Goal: Task Accomplishment & Management: Use online tool/utility

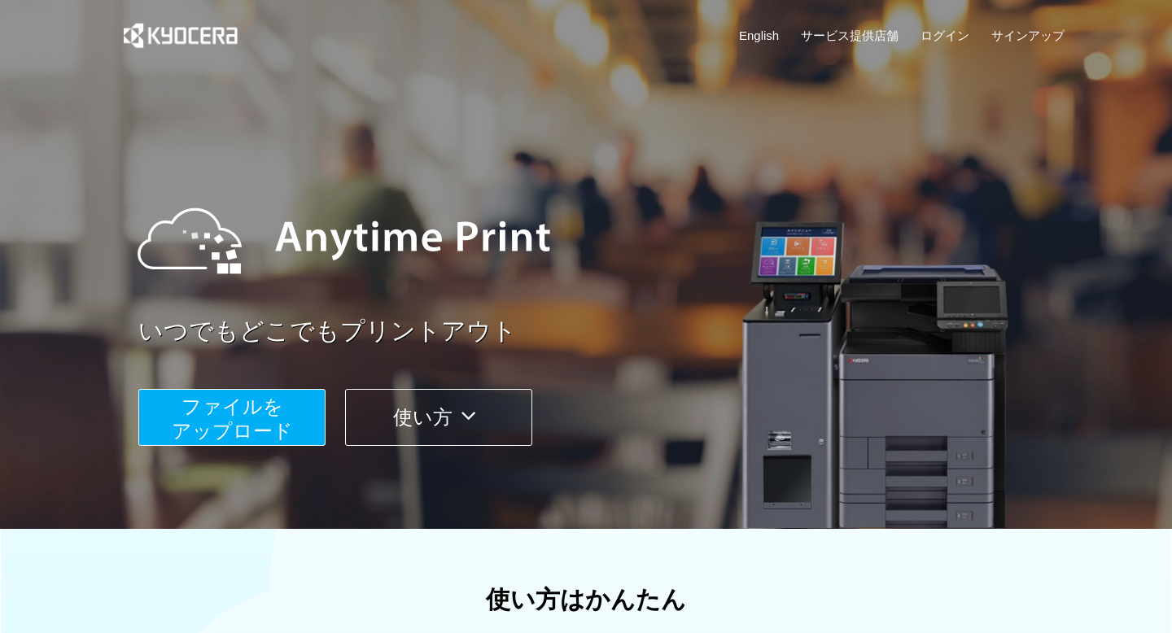
click at [273, 422] on button "ファイルを ​​アップロード" at bounding box center [231, 417] width 187 height 57
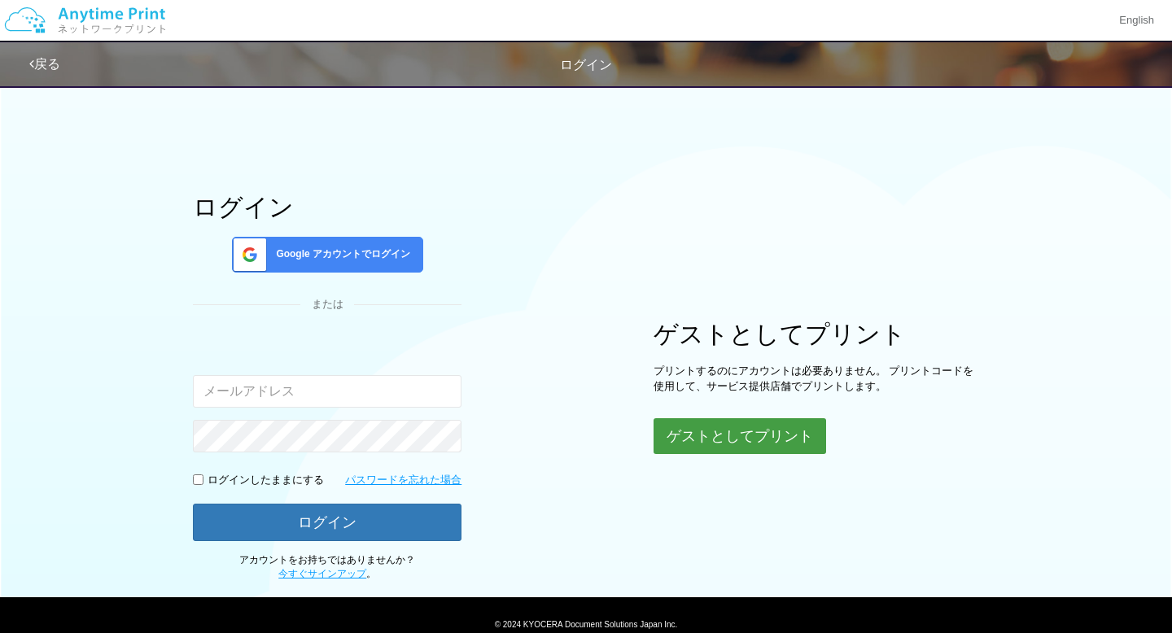
click at [682, 438] on button "ゲストとしてプリント" at bounding box center [740, 436] width 173 height 36
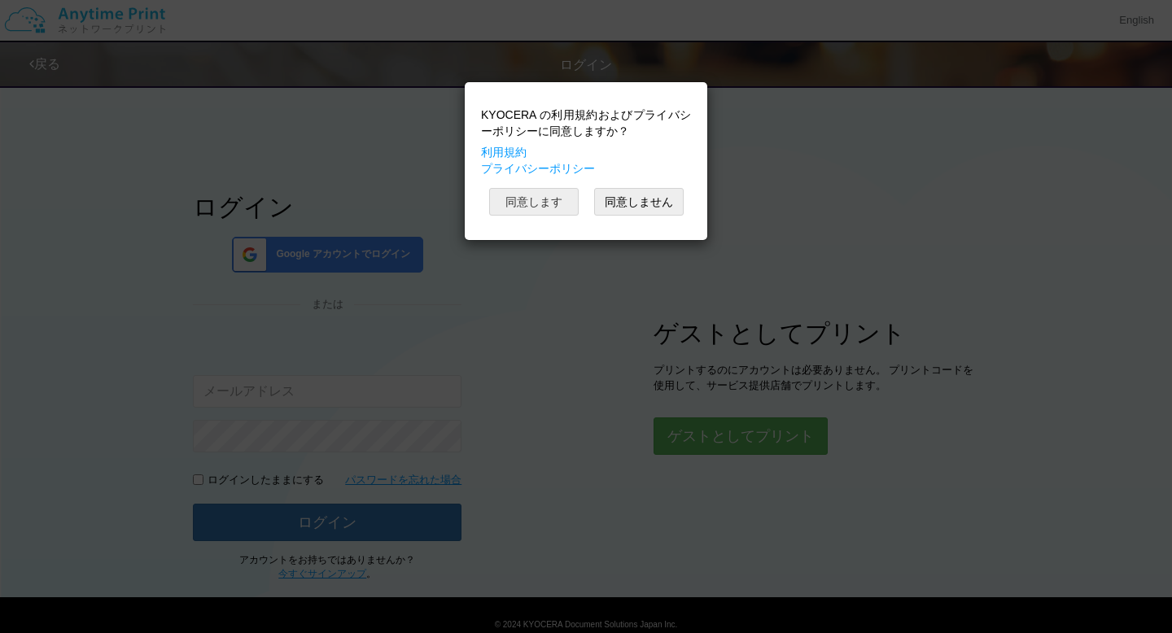
click at [560, 208] on button "同意します" at bounding box center [534, 202] width 90 height 28
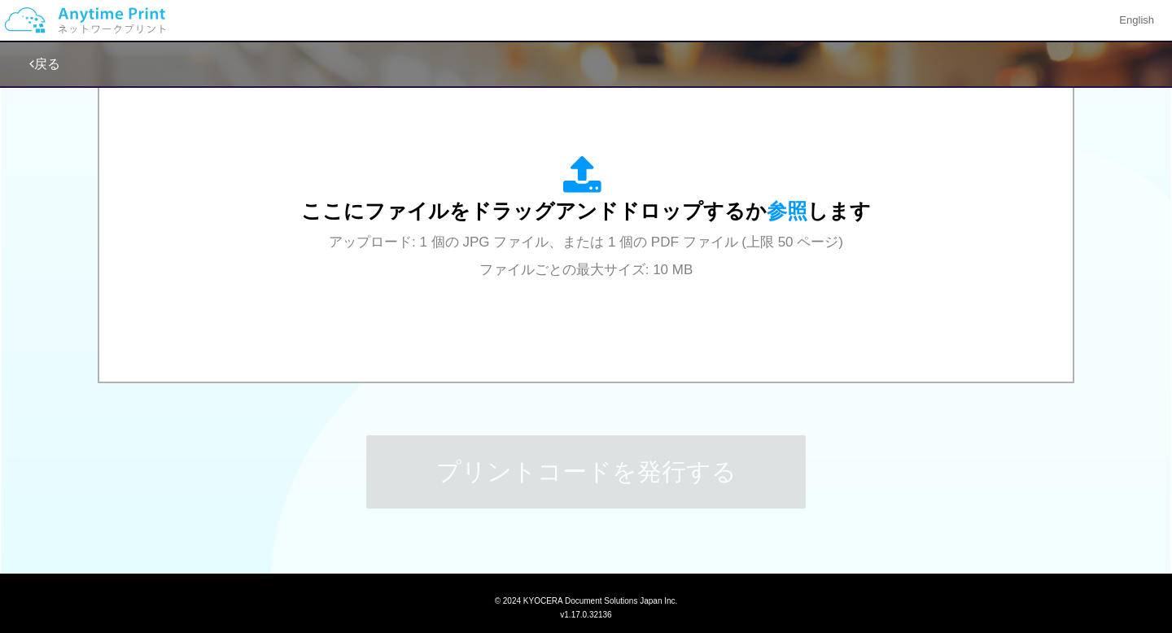
scroll to position [605, 0]
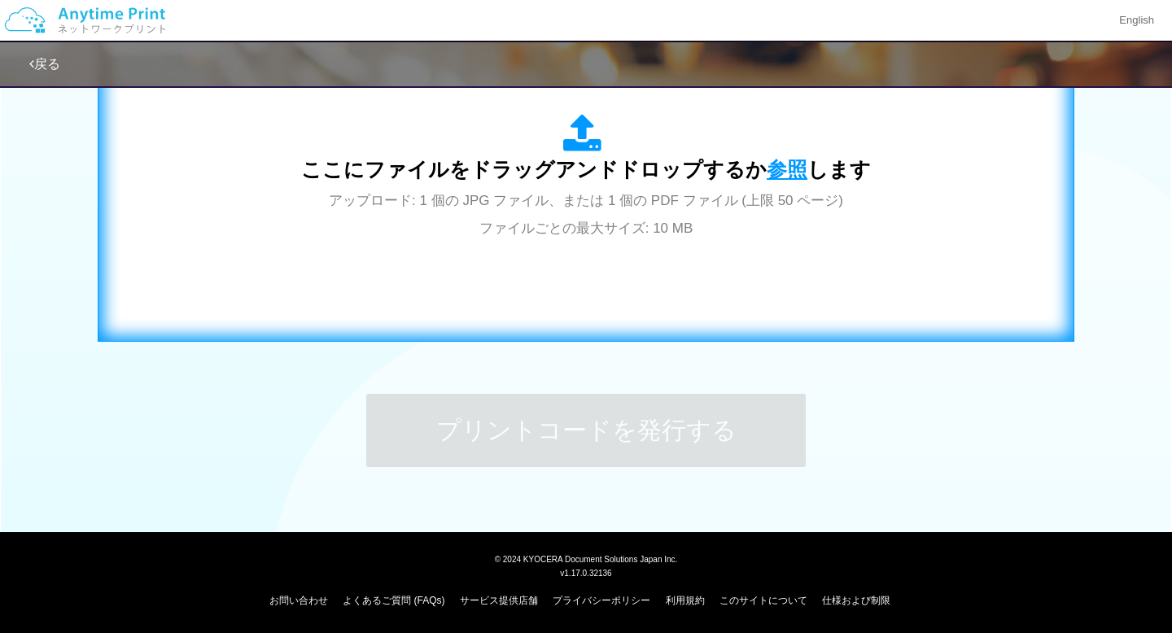
click at [775, 164] on span "参照" at bounding box center [787, 169] width 41 height 23
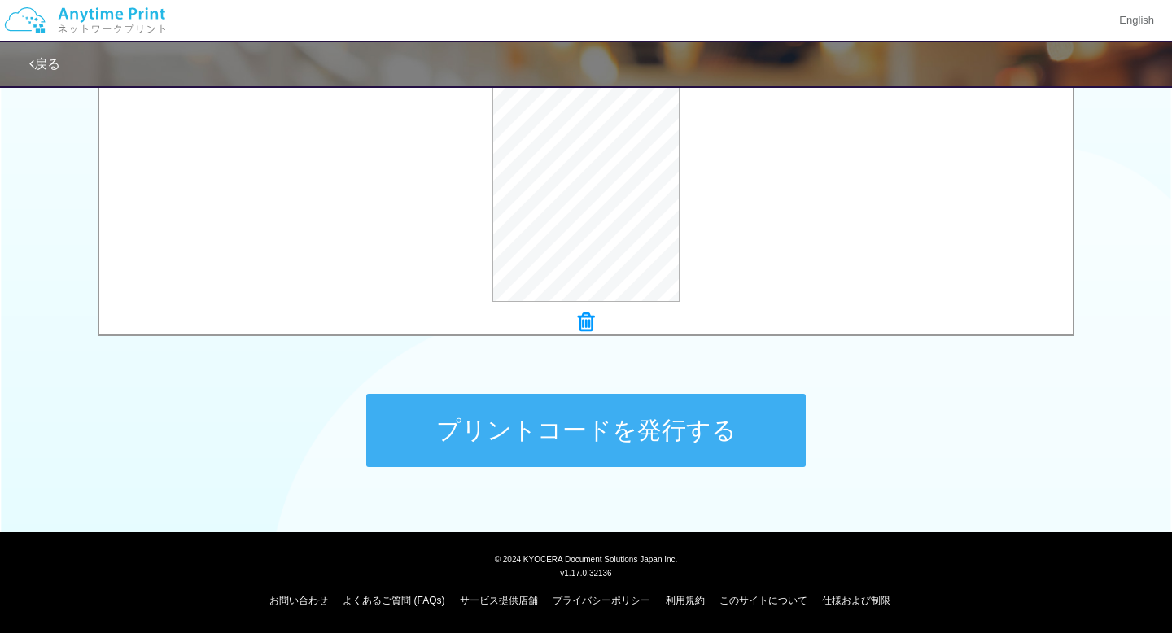
click at [715, 439] on button "プリントコードを発行する" at bounding box center [586, 430] width 440 height 73
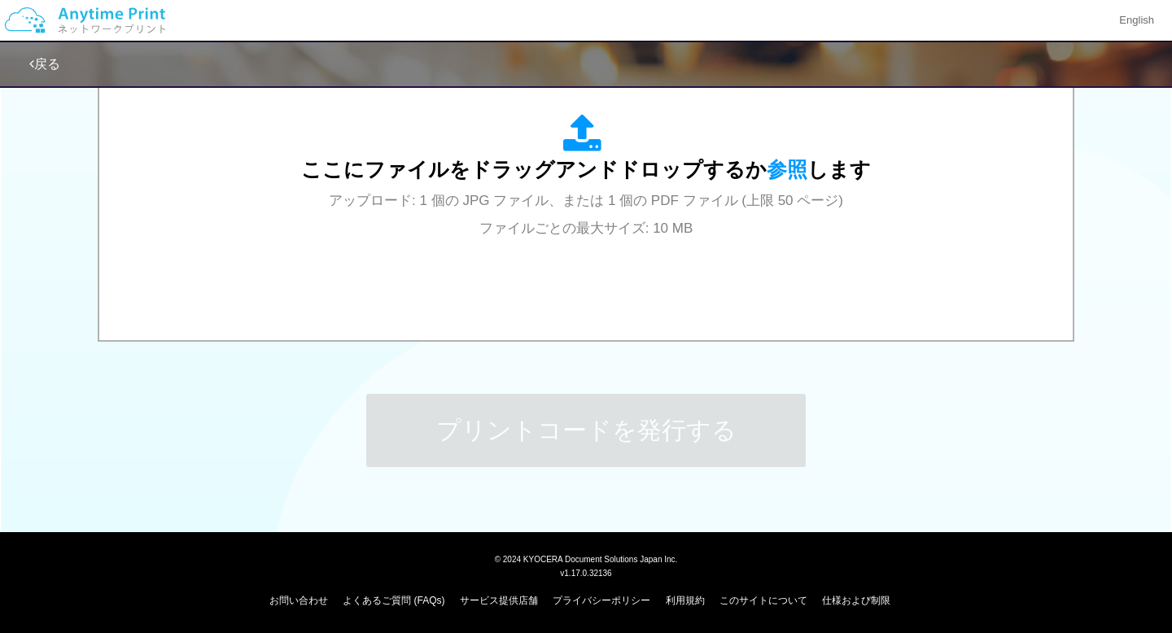
scroll to position [0, 0]
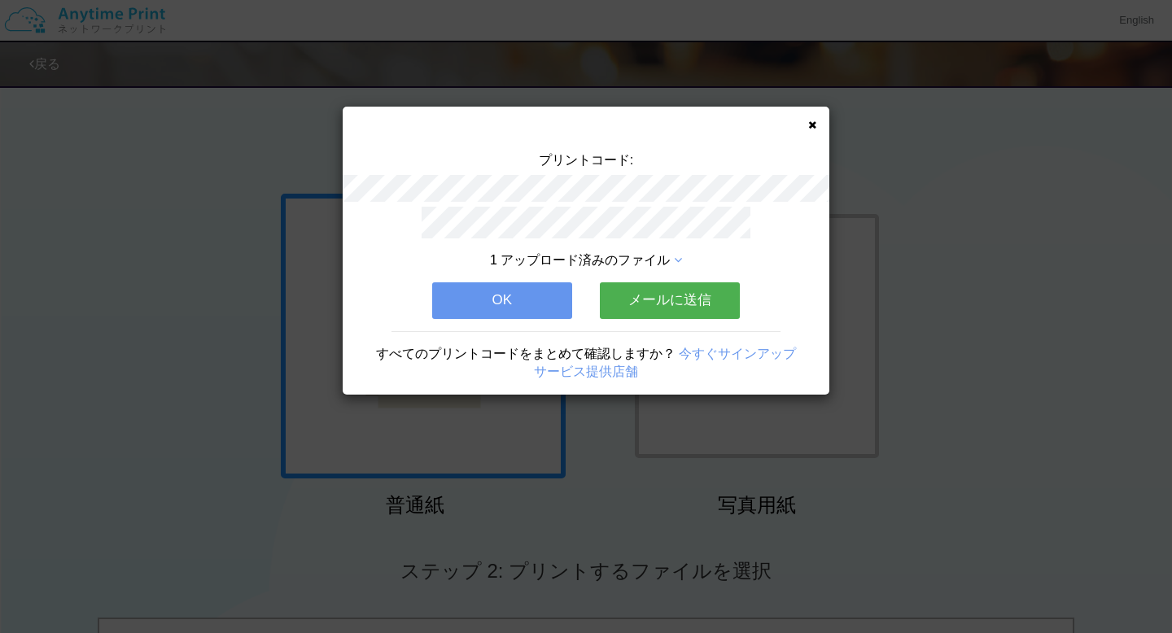
click at [650, 309] on button "メールに送信" at bounding box center [670, 300] width 140 height 36
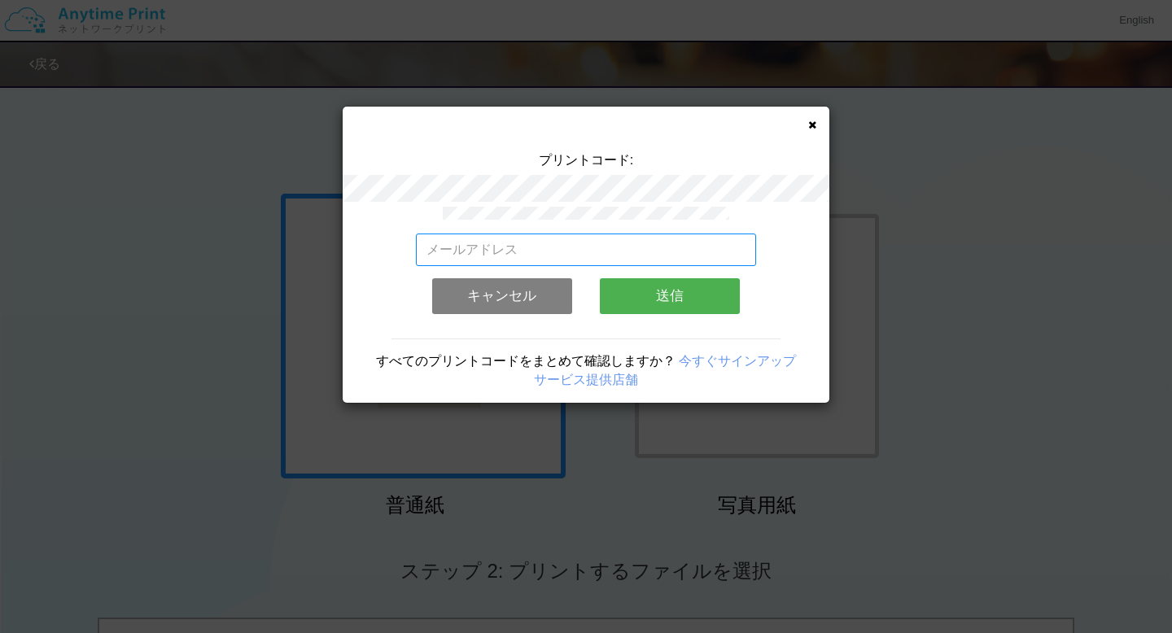
click at [558, 248] on input "email" at bounding box center [586, 250] width 341 height 33
type input "[EMAIL_ADDRESS][DOMAIN_NAME]"
click at [638, 307] on button "送信" at bounding box center [670, 296] width 140 height 36
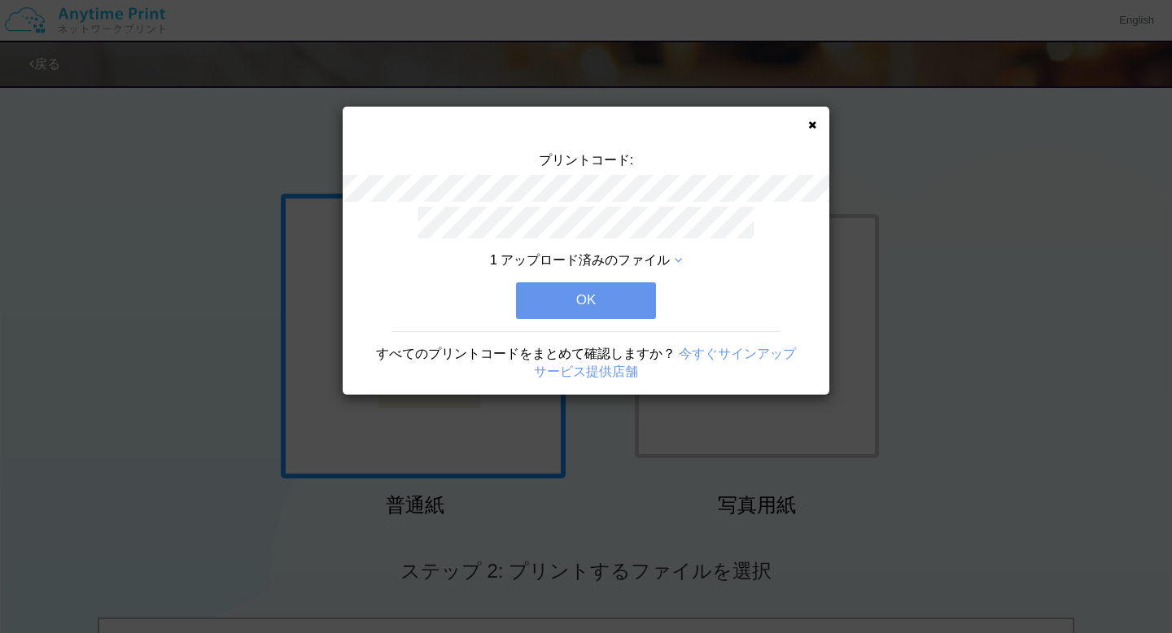
click at [709, 352] on link "今すぐサインアップ" at bounding box center [737, 354] width 117 height 14
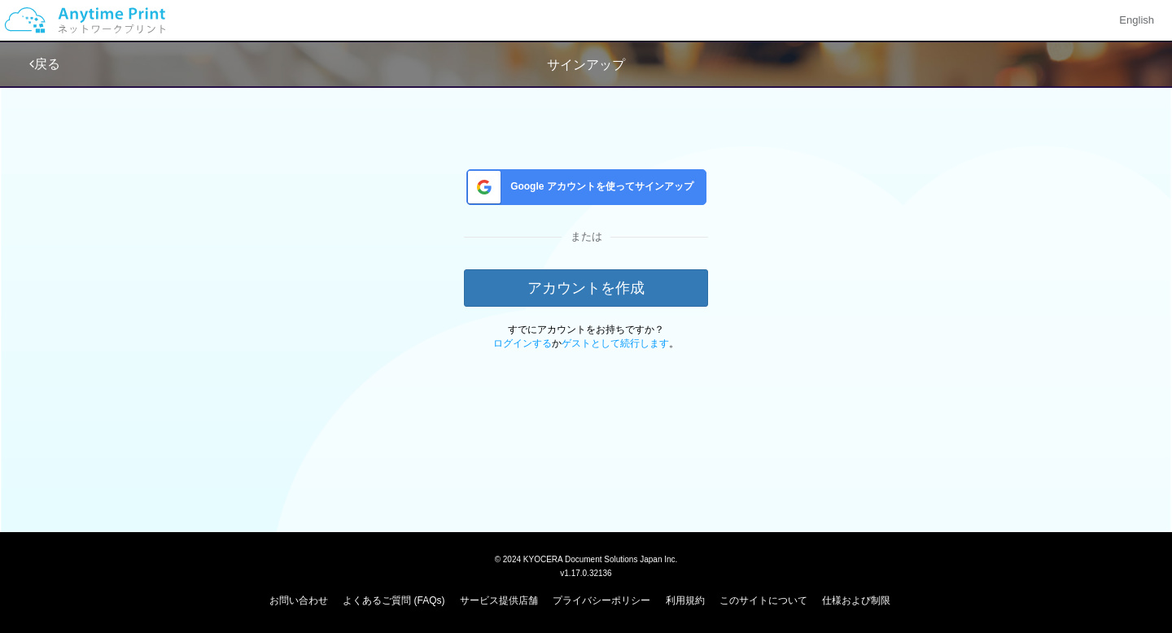
click at [47, 55] on div "戻る" at bounding box center [44, 64] width 31 height 19
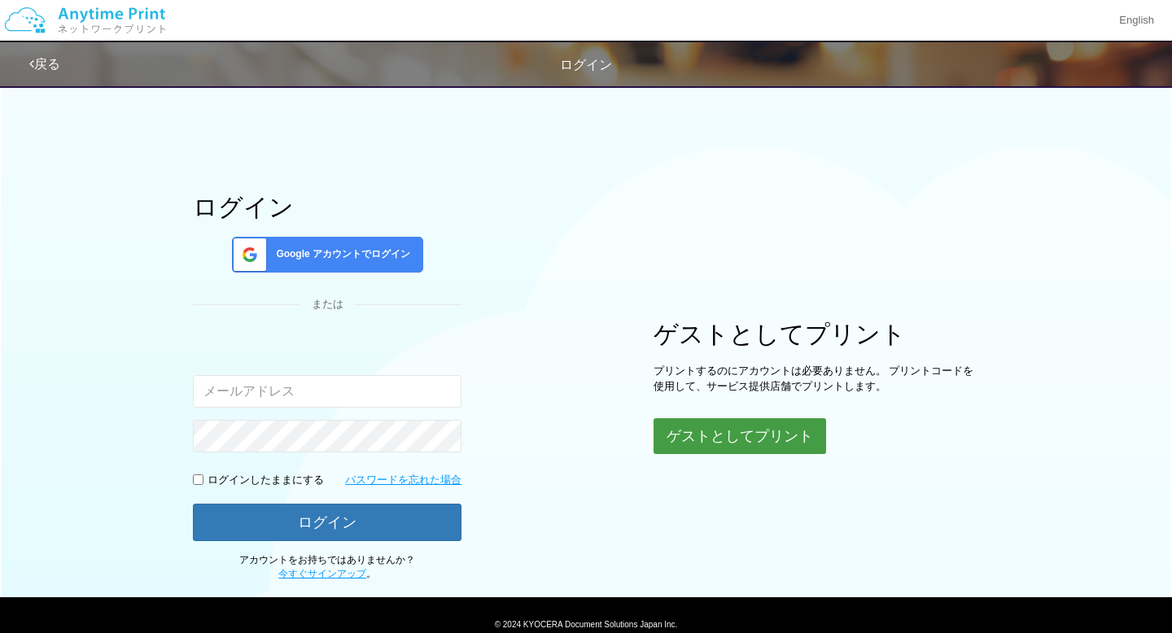
click at [692, 421] on button "ゲストとしてプリント" at bounding box center [740, 436] width 173 height 36
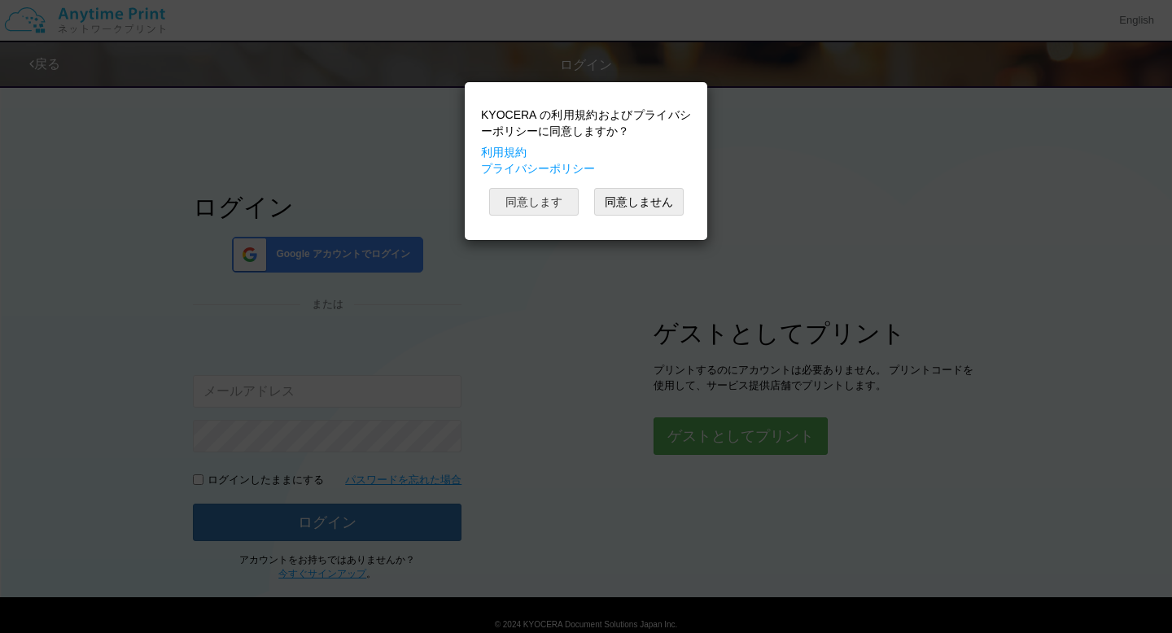
click at [536, 208] on button "同意します" at bounding box center [534, 202] width 90 height 28
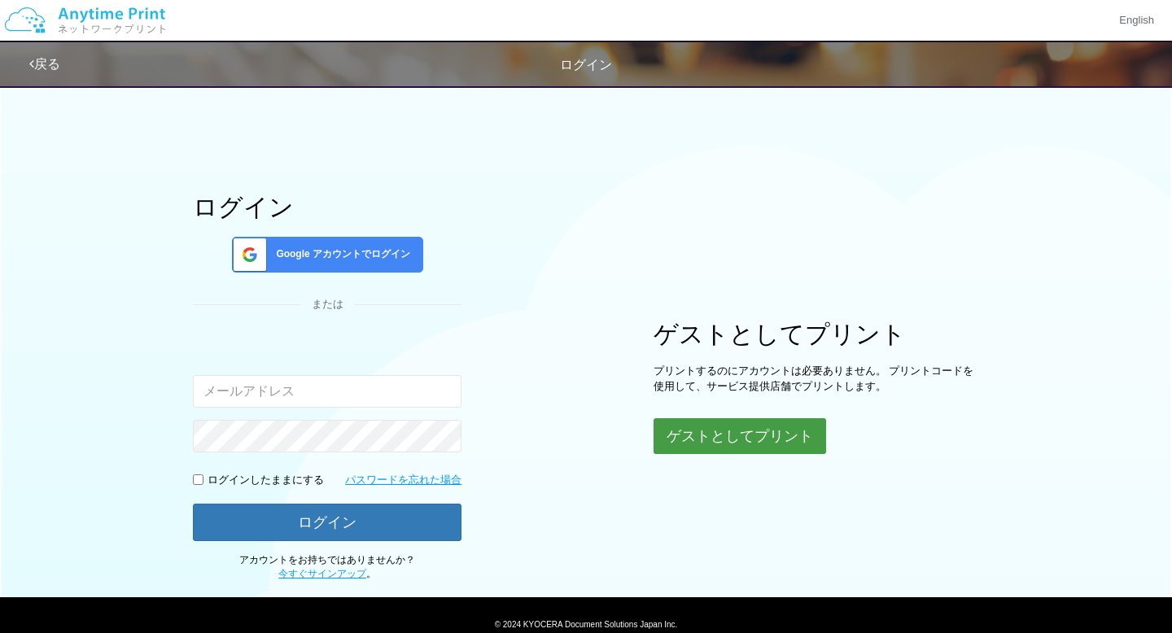
scroll to position [65, 0]
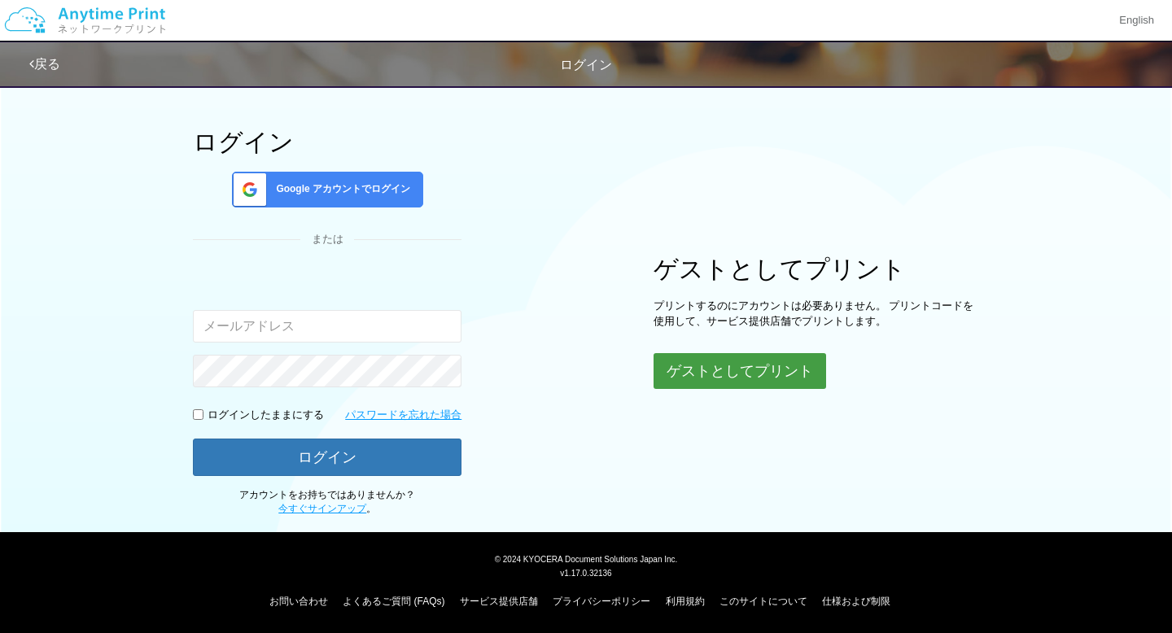
click at [711, 375] on button "ゲストとしてプリント" at bounding box center [740, 371] width 173 height 36
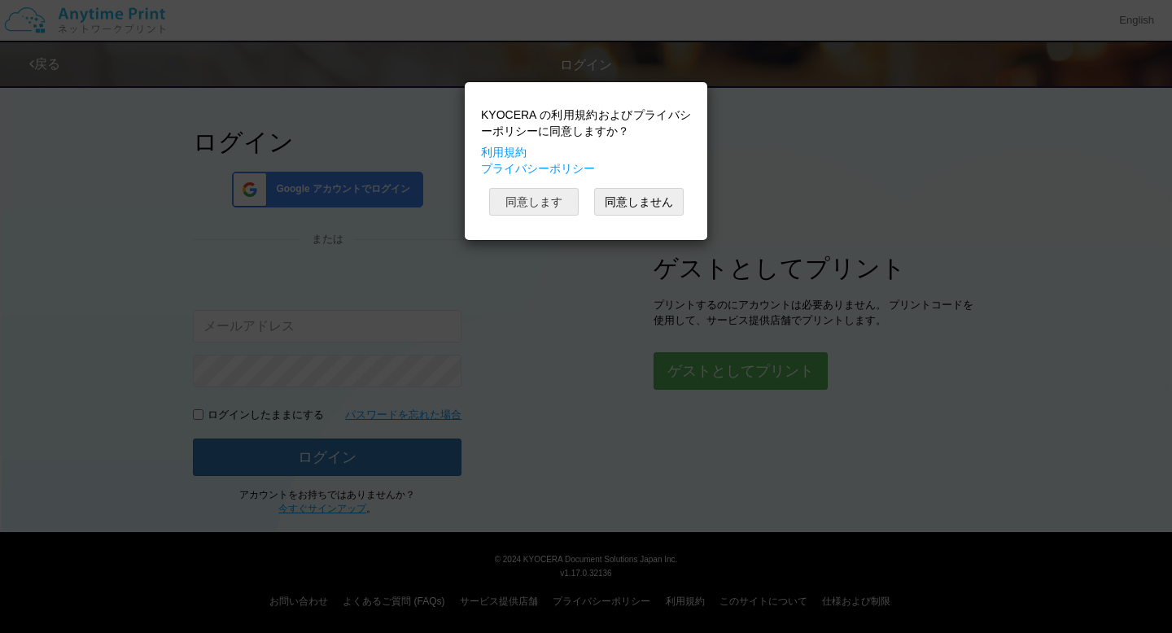
click at [562, 206] on button "同意します" at bounding box center [534, 202] width 90 height 28
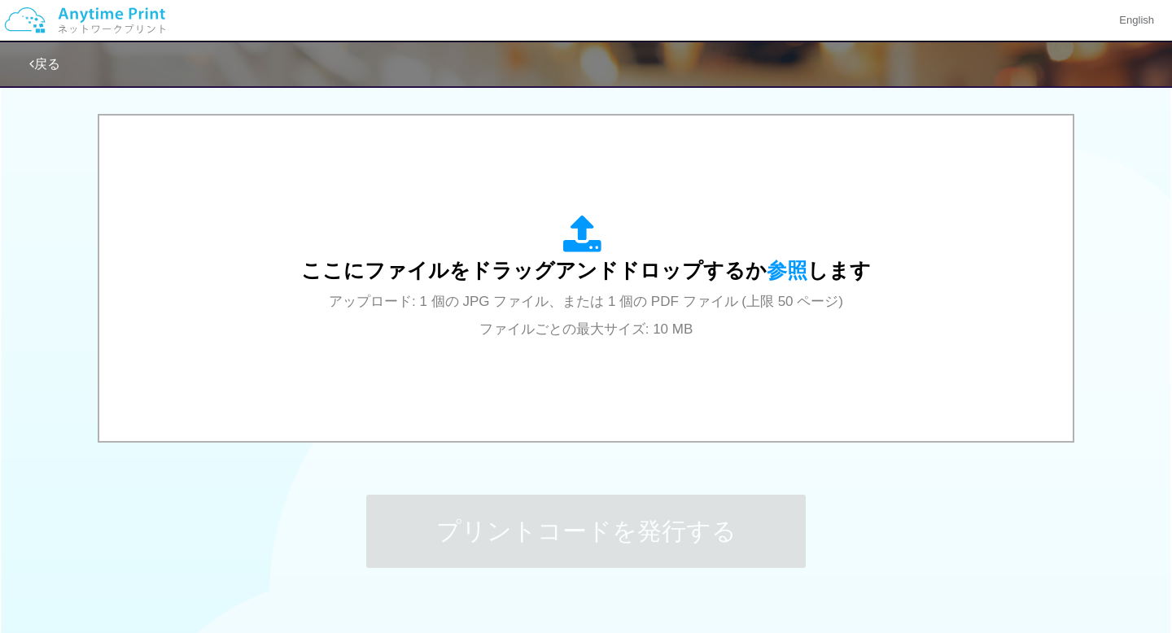
scroll to position [532, 0]
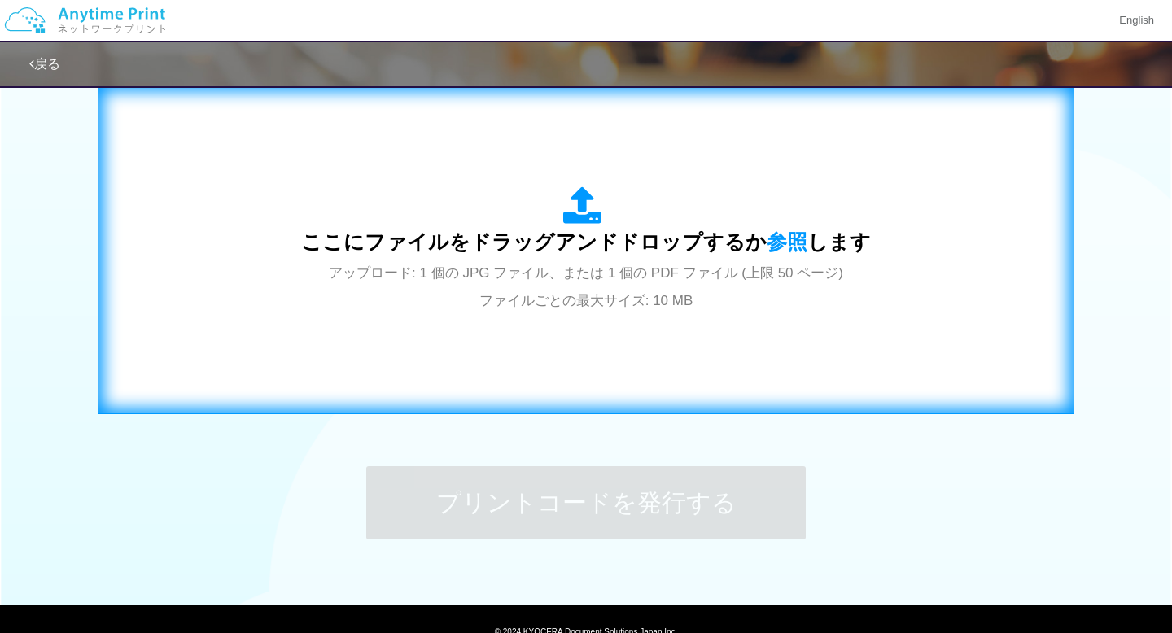
click at [770, 253] on div "ここにファイルをドラッグアンドドロップするか 参照 します アップロード: 1 個の JPG ファイル、または 1 個の PDF ファイル (上限 50 ペー…" at bounding box center [586, 249] width 570 height 127
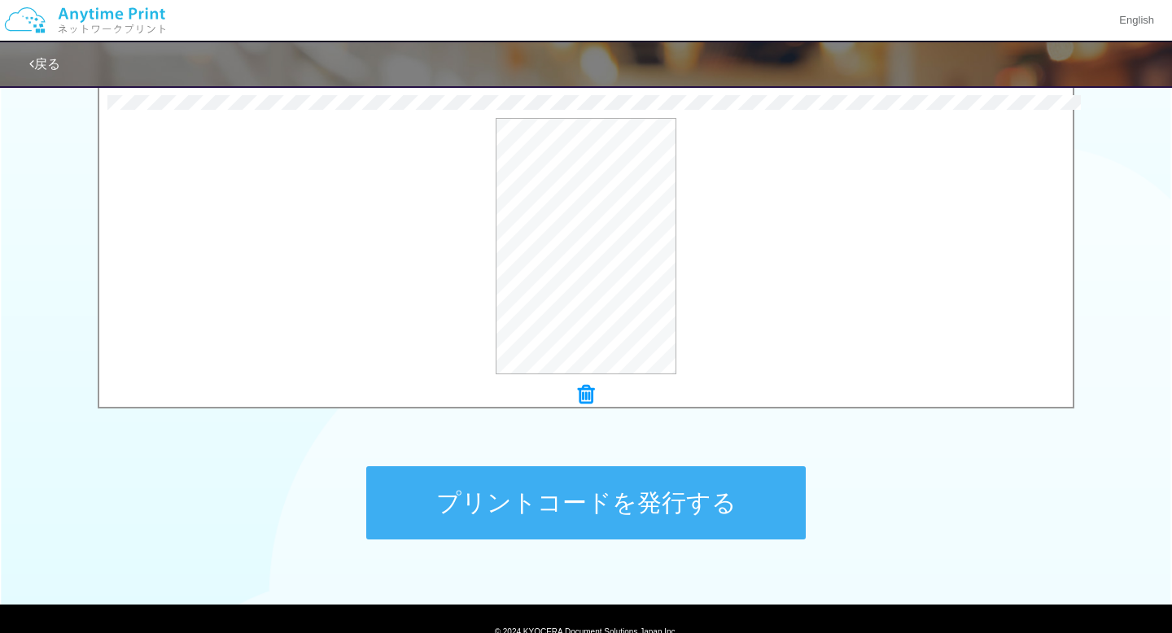
click at [561, 516] on button "プリントコードを発行する" at bounding box center [586, 502] width 440 height 73
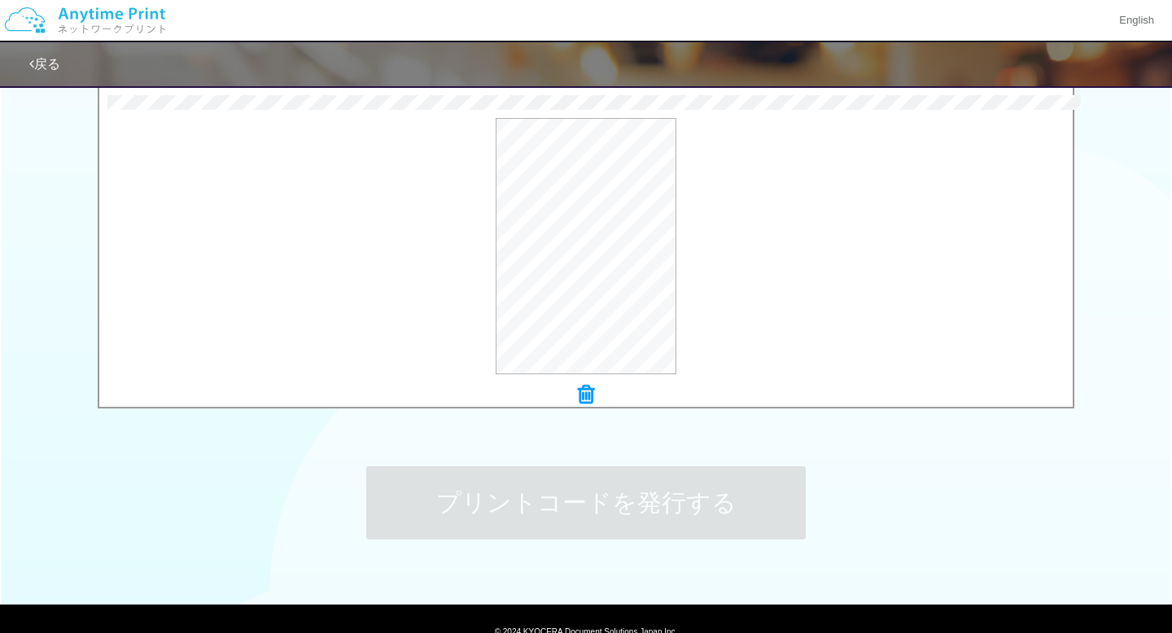
click at [566, 457] on div "プリントコードを発行する" at bounding box center [586, 503] width 488 height 171
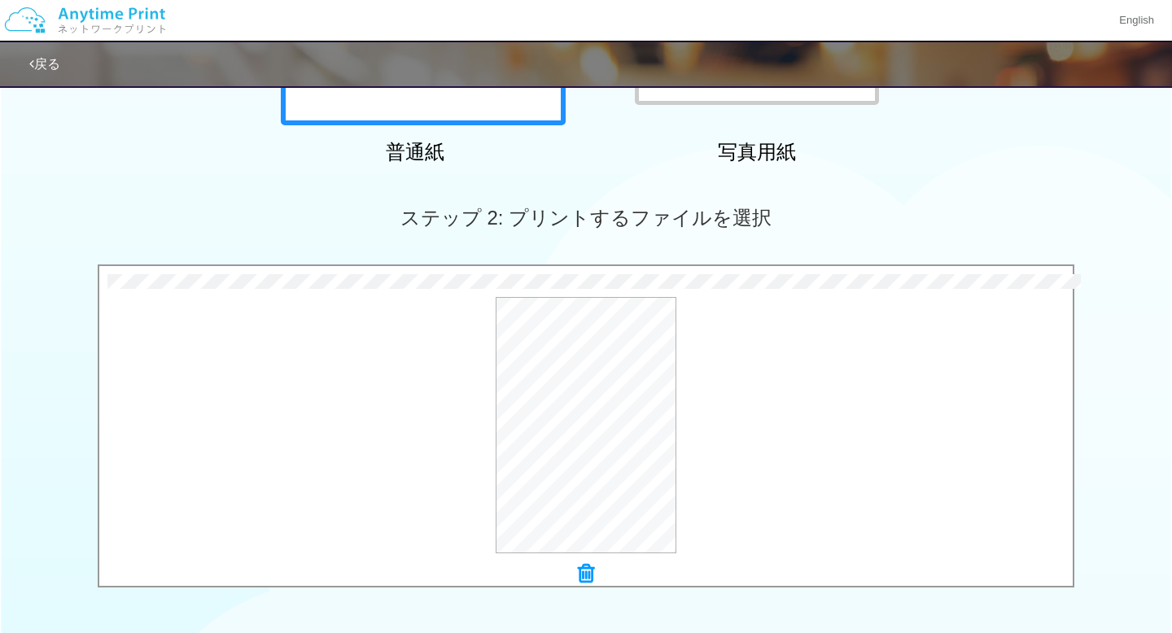
scroll to position [0, 0]
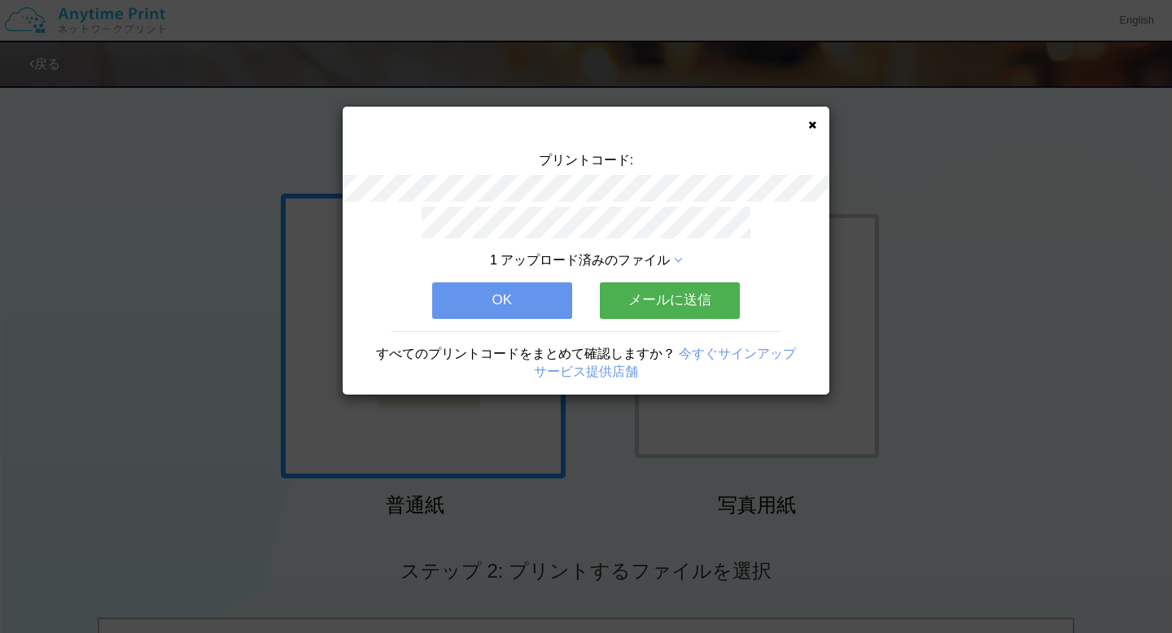
click at [633, 303] on button "メールに送信" at bounding box center [670, 300] width 140 height 36
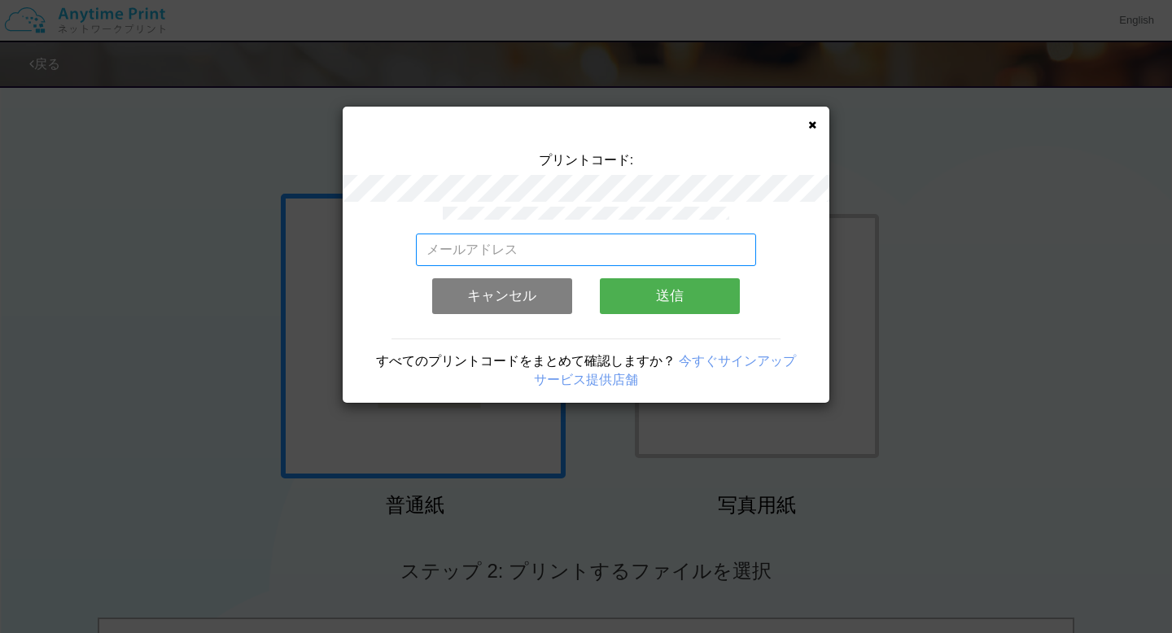
click at [530, 254] on input "email" at bounding box center [586, 250] width 341 height 33
type input "[EMAIL_ADDRESS][DOMAIN_NAME]"
click at [646, 298] on button "送信" at bounding box center [670, 296] width 140 height 36
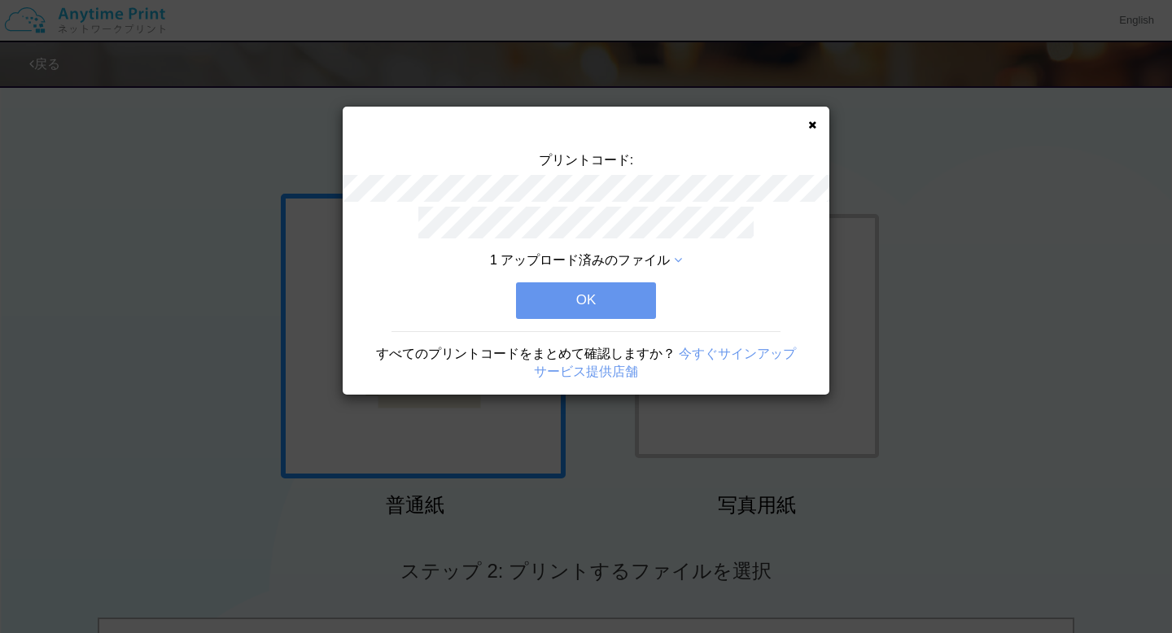
click at [646, 298] on button "OK" at bounding box center [586, 300] width 140 height 36
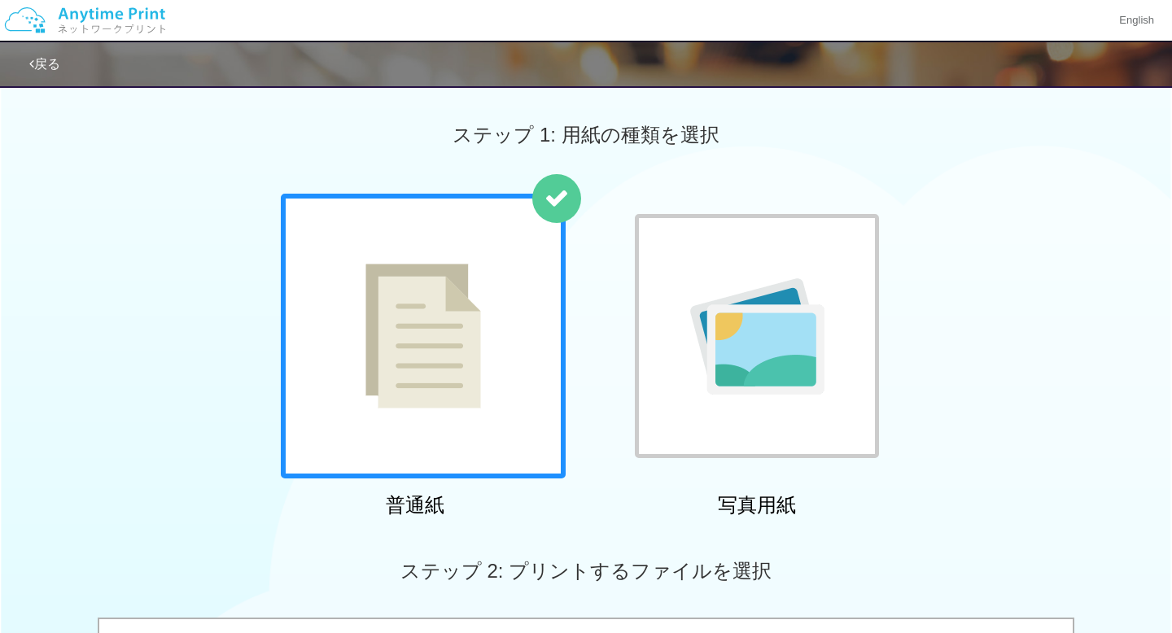
drag, startPoint x: 646, startPoint y: 298, endPoint x: 232, endPoint y: -49, distance: 540.3
click at [232, 0] on html "プリントコード: 1 アップロード済みのファイル OK すべてのプリントコードをまとめて確認しますか？ 今すぐサインアップ サービス提供店舗 English …" at bounding box center [586, 316] width 1172 height 633
